Goal: Navigation & Orientation: Find specific page/section

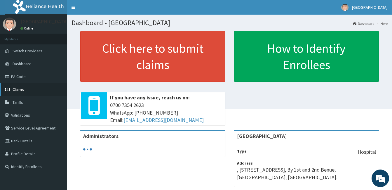
drag, startPoint x: 0, startPoint y: 0, endPoint x: 19, endPoint y: 91, distance: 93.0
click at [19, 91] on span "Claims" at bounding box center [18, 89] width 11 height 5
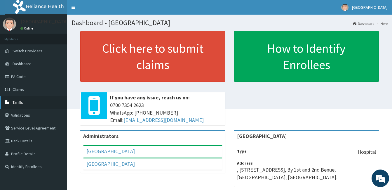
click at [25, 102] on link "Tariffs" at bounding box center [33, 102] width 67 height 13
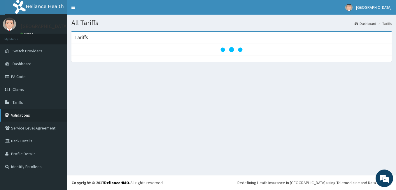
click at [25, 113] on link "Validations" at bounding box center [33, 115] width 67 height 13
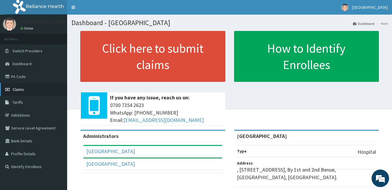
click at [9, 89] on icon at bounding box center [8, 89] width 6 height 4
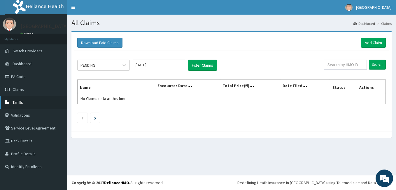
click at [18, 101] on span "Tariffs" at bounding box center [18, 101] width 11 height 5
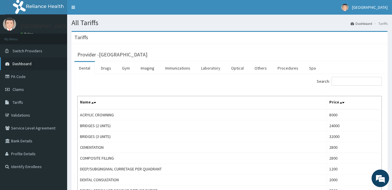
click at [19, 63] on span "Dashboard" at bounding box center [22, 63] width 19 height 5
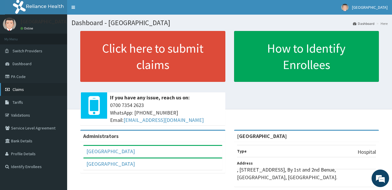
click at [14, 88] on span "Claims" at bounding box center [18, 89] width 11 height 5
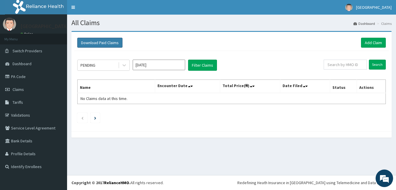
click at [93, 42] on button "Download Paid Claims" at bounding box center [99, 43] width 45 height 10
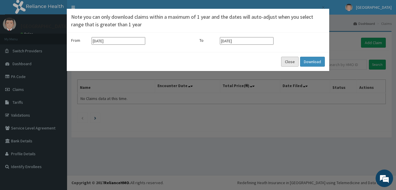
click at [291, 61] on button "Close" at bounding box center [290, 62] width 18 height 10
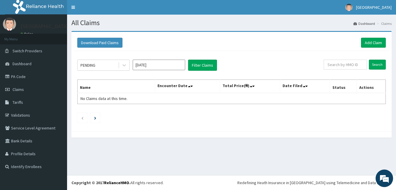
click at [387, 23] on li "Claims" at bounding box center [384, 23] width 16 height 5
click at [15, 77] on link "PA Code" at bounding box center [33, 76] width 67 height 13
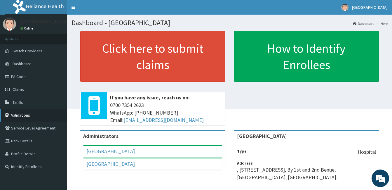
click at [22, 113] on link "Validations" at bounding box center [33, 115] width 67 height 13
click at [13, 116] on link "Validations" at bounding box center [33, 115] width 67 height 13
click at [31, 116] on link "Validations" at bounding box center [33, 115] width 67 height 13
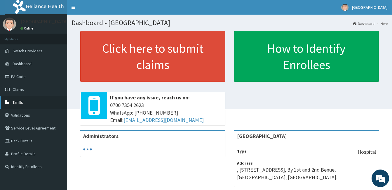
click at [14, 104] on span "Tariffs" at bounding box center [18, 101] width 11 height 5
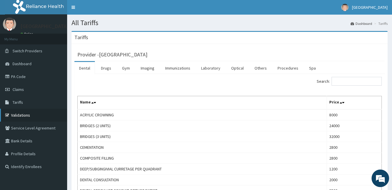
click at [21, 114] on link "Validations" at bounding box center [33, 115] width 67 height 13
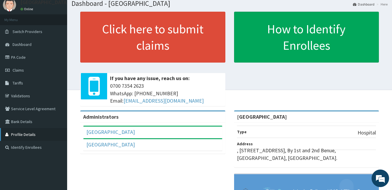
scroll to position [8, 0]
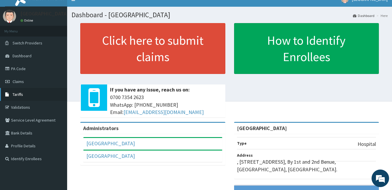
click at [23, 95] on span "Tariffs" at bounding box center [18, 94] width 11 height 5
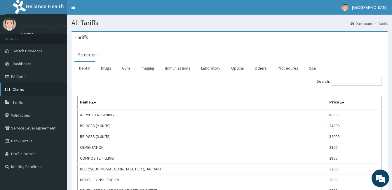
click at [20, 88] on span "Claims" at bounding box center [18, 89] width 11 height 5
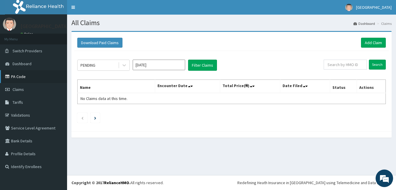
click at [21, 76] on link "PA Code" at bounding box center [33, 76] width 67 height 13
